Goal: Information Seeking & Learning: Compare options

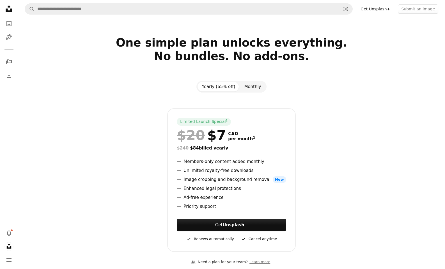
click at [250, 87] on button "Monthly" at bounding box center [253, 87] width 26 height 10
click at [230, 87] on button "Yearly (65% off)" at bounding box center [218, 87] width 42 height 10
click at [259, 87] on button "Monthly" at bounding box center [253, 87] width 26 height 10
click at [232, 85] on button "Yearly (65% off)" at bounding box center [218, 87] width 42 height 10
click at [256, 84] on button "Monthly" at bounding box center [253, 87] width 26 height 10
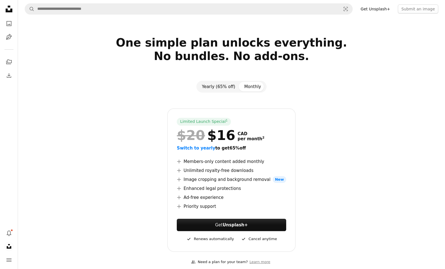
click at [227, 84] on button "Yearly (65% off)" at bounding box center [218, 87] width 42 height 10
click at [254, 85] on button "Monthly" at bounding box center [253, 87] width 26 height 10
click at [226, 84] on button "Yearly (65% off)" at bounding box center [218, 87] width 42 height 10
click at [242, 85] on button "Monthly" at bounding box center [253, 87] width 26 height 10
click at [236, 87] on button "Yearly (65% off)" at bounding box center [218, 87] width 42 height 10
